Goal: Task Accomplishment & Management: Manage account settings

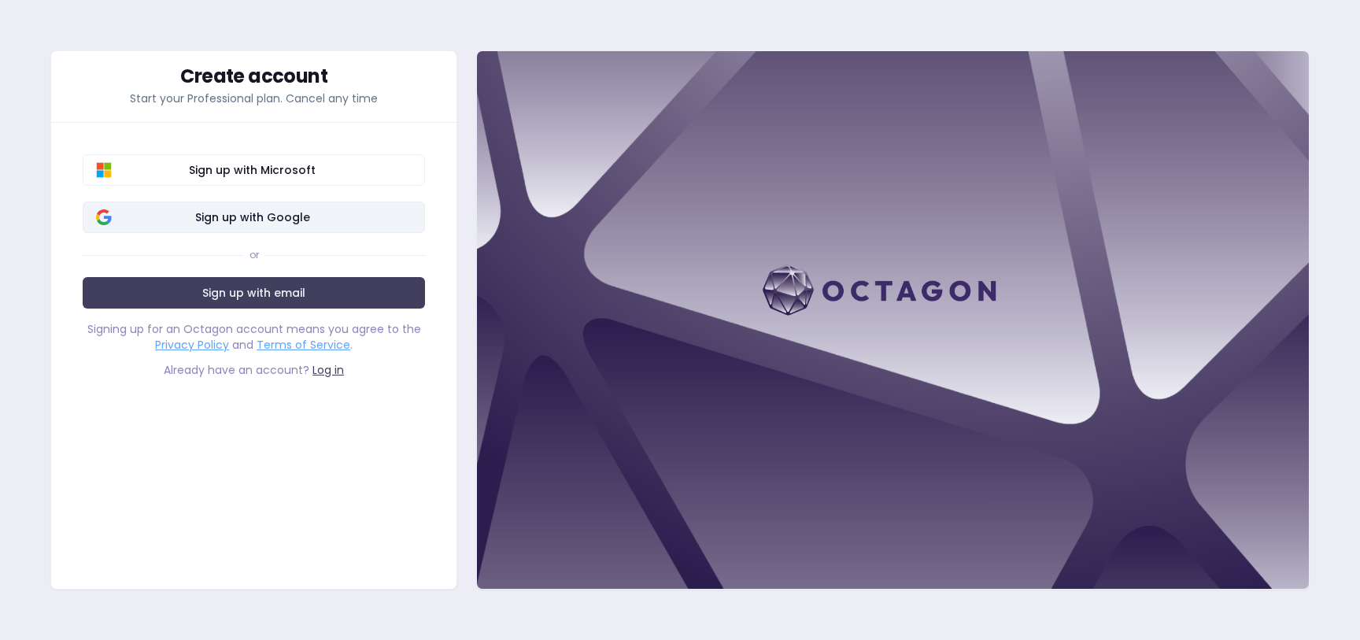
click at [264, 224] on span "Sign up with Google" at bounding box center [252, 217] width 319 height 16
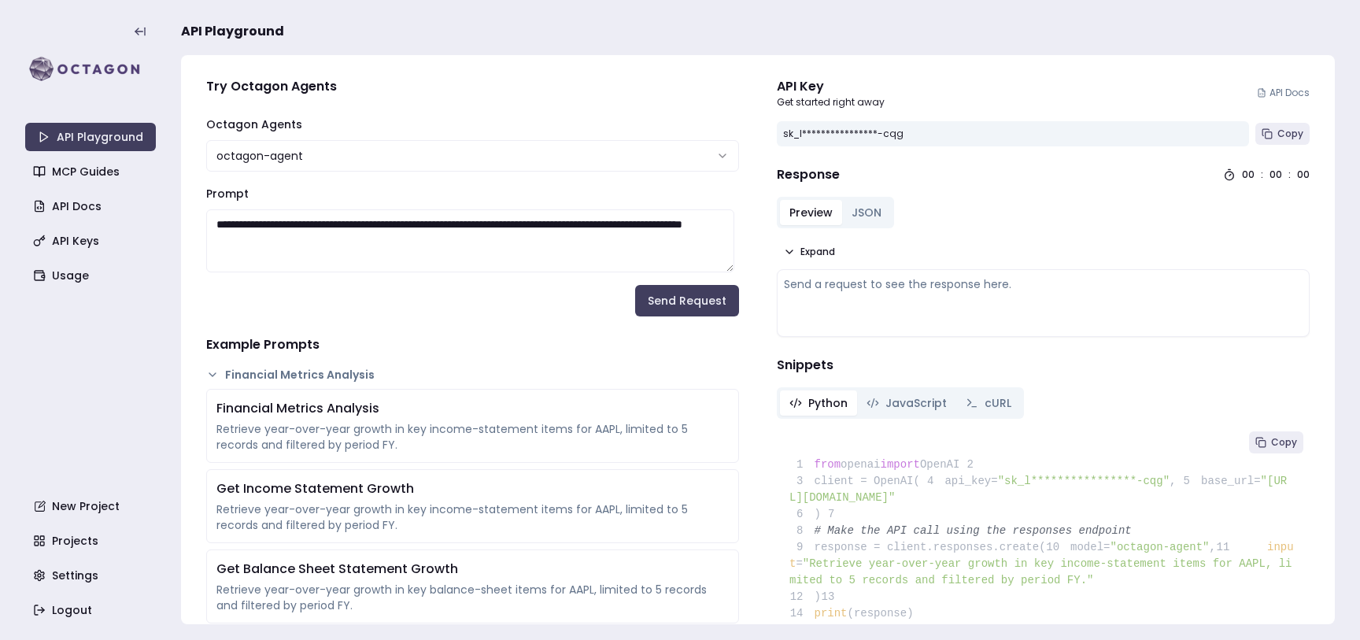
scroll to position [6, 0]
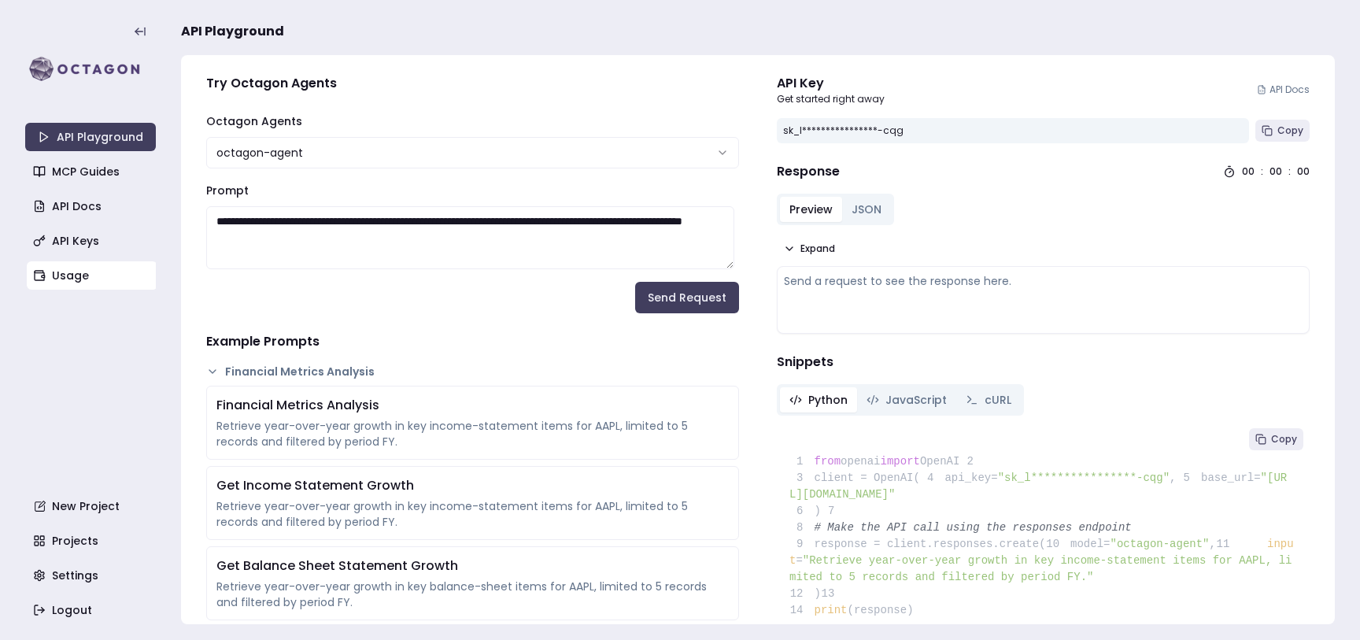
click at [83, 276] on link "Usage" at bounding box center [92, 275] width 131 height 28
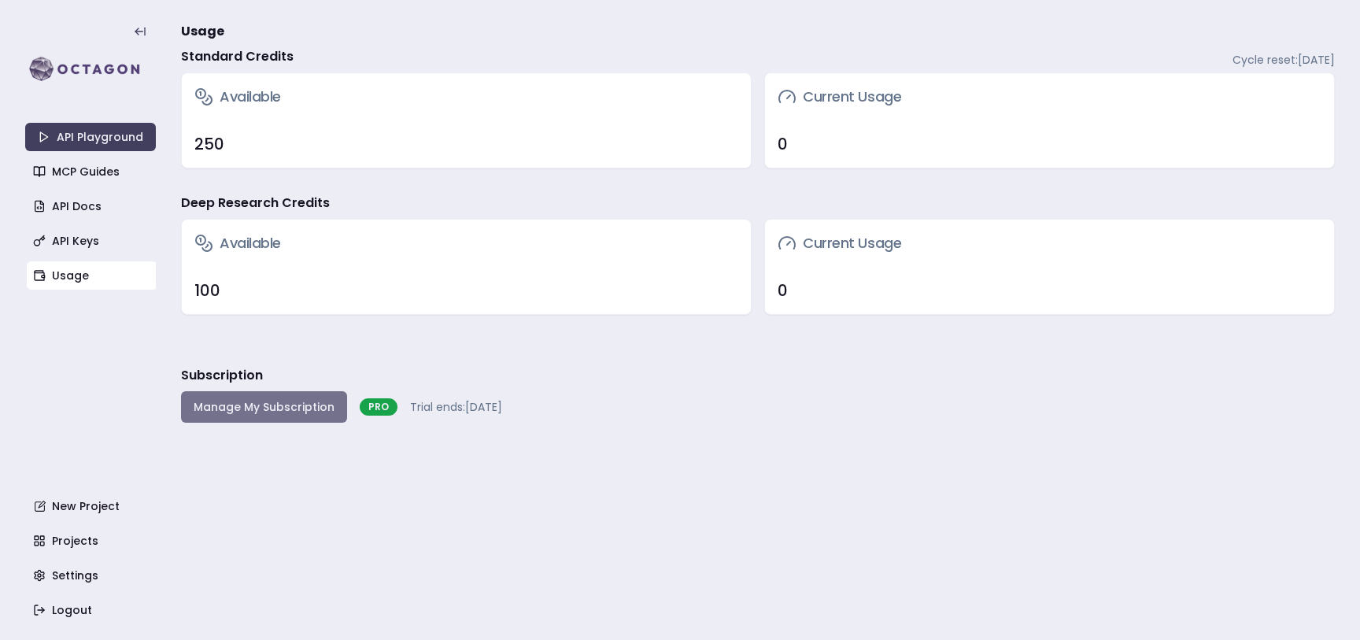
click at [314, 412] on button "Manage My Subscription" at bounding box center [264, 406] width 166 height 31
